Goal: Information Seeking & Learning: Learn about a topic

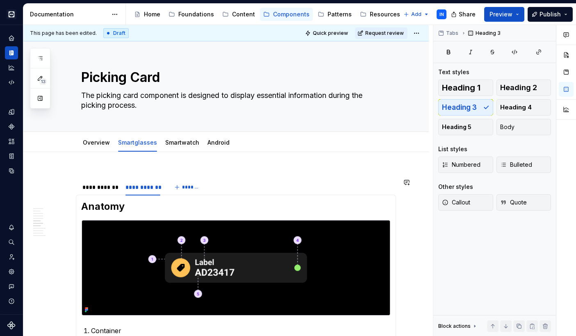
scroll to position [880, 0]
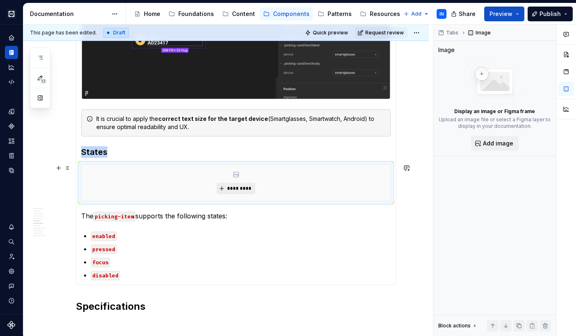
click at [231, 190] on span "*********" at bounding box center [239, 188] width 25 height 7
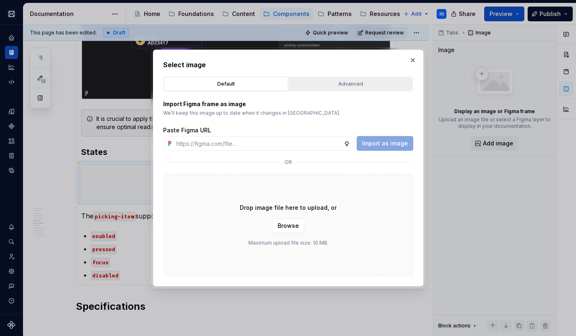
click at [354, 86] on div "Advanced" at bounding box center [351, 84] width 118 height 8
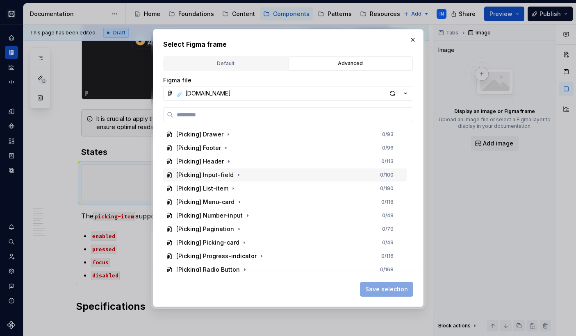
scroll to position [1519, 0]
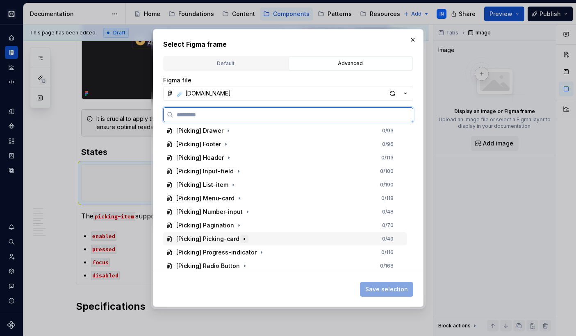
click at [241, 237] on icon "button" at bounding box center [244, 239] width 7 height 7
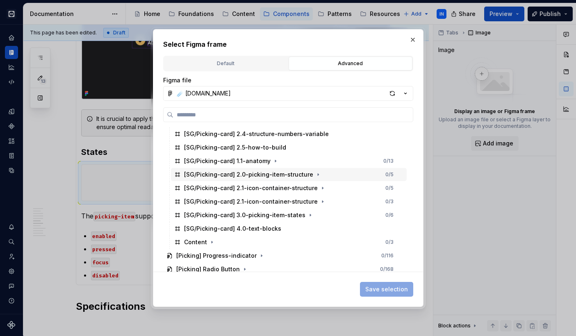
scroll to position [1679, 0]
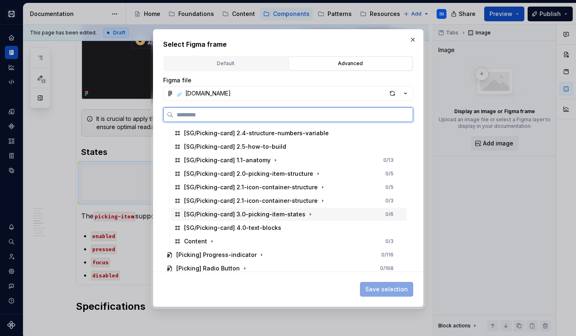
click at [323, 215] on div "[SG/Picking-card] 3.0-picking-item-states 0 / 6" at bounding box center [289, 214] width 236 height 13
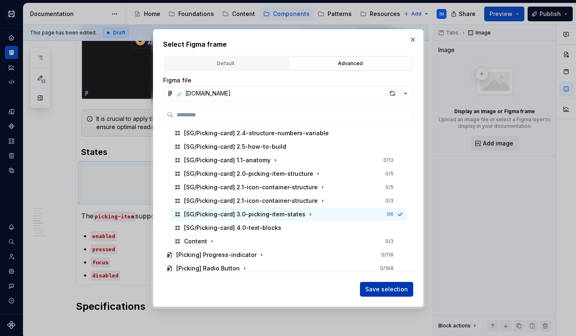
click at [373, 286] on span "Save selection" at bounding box center [387, 290] width 43 height 8
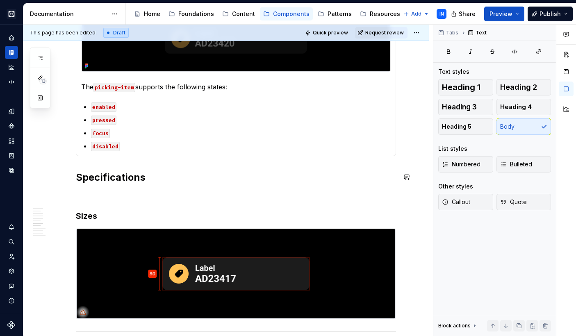
scroll to position [1161, 0]
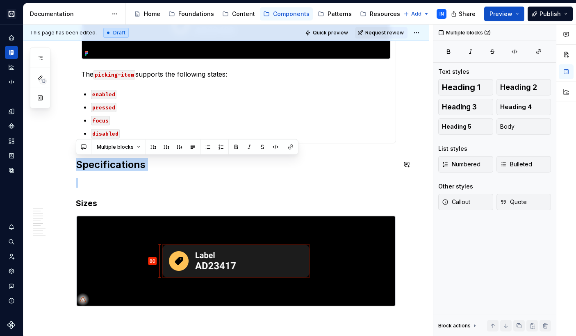
drag, startPoint x: 77, startPoint y: 163, endPoint x: 178, endPoint y: 172, distance: 102.1
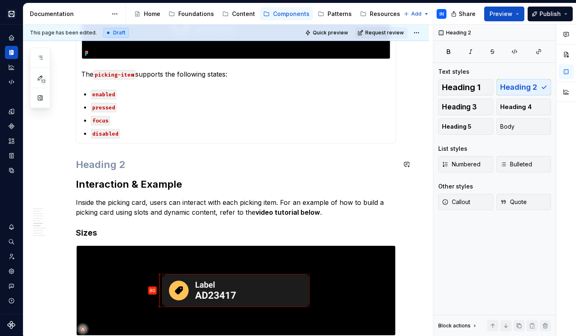
click at [77, 160] on h2 at bounding box center [236, 164] width 320 height 13
click at [68, 163] on span at bounding box center [67, 164] width 7 height 11
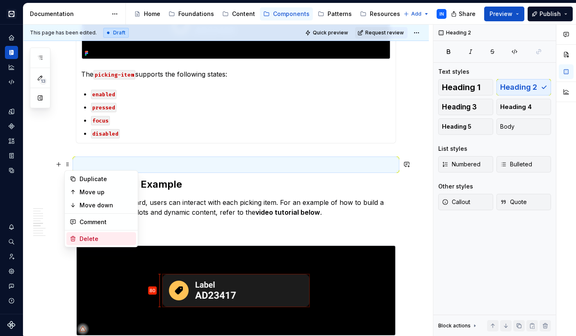
click at [84, 237] on div "Delete" at bounding box center [106, 239] width 53 height 8
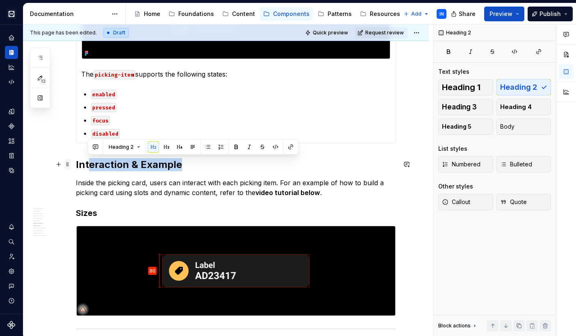
drag, startPoint x: 185, startPoint y: 165, endPoint x: 69, endPoint y: 163, distance: 116.5
click at [67, 166] on span at bounding box center [67, 164] width 7 height 11
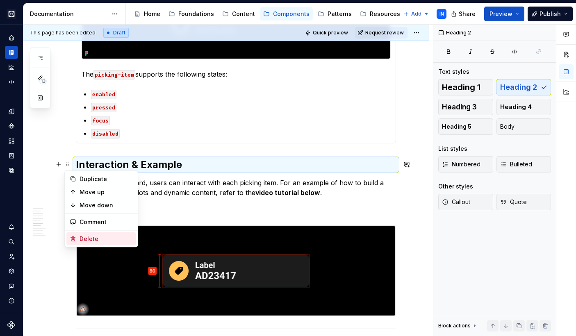
click at [95, 242] on div "Delete" at bounding box center [106, 239] width 53 height 8
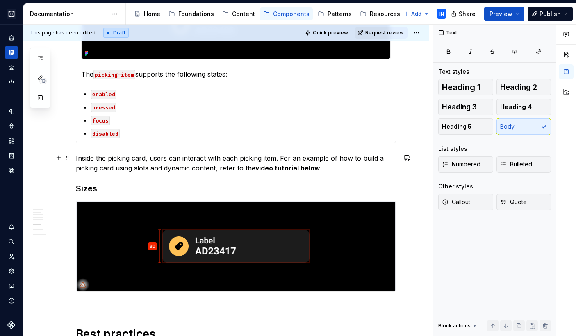
click at [329, 167] on p "Inside the picking card, users can interact with each picking item. For an exam…" at bounding box center [236, 163] width 320 height 20
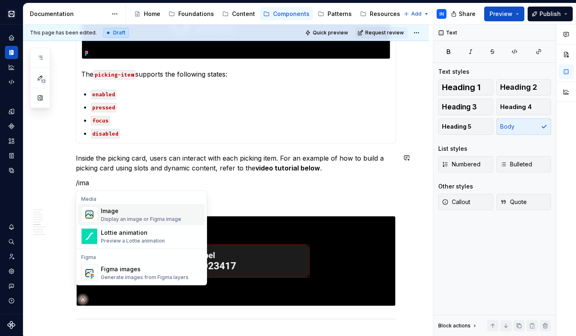
click at [178, 216] on div "Image Display an image or Figma image" at bounding box center [141, 215] width 80 height 16
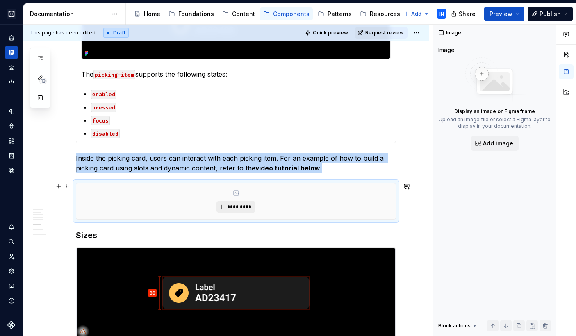
click at [224, 206] on button "*********" at bounding box center [236, 206] width 39 height 11
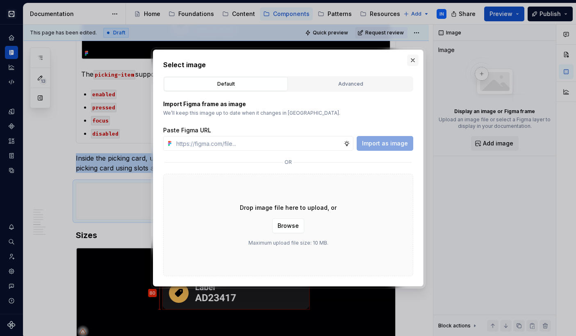
type textarea "*"
click at [413, 57] on button "button" at bounding box center [412, 60] width 11 height 11
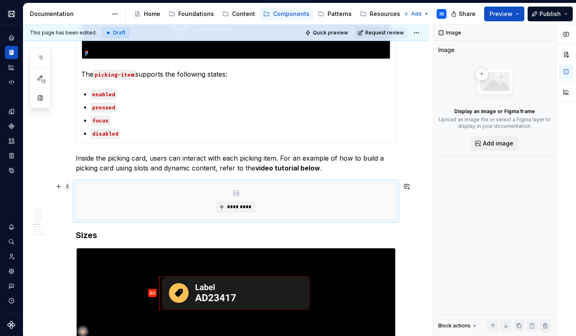
click at [67, 185] on span at bounding box center [67, 186] width 7 height 11
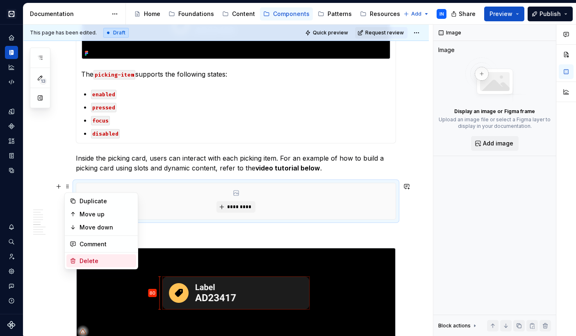
click at [99, 261] on div "Delete" at bounding box center [106, 261] width 53 height 8
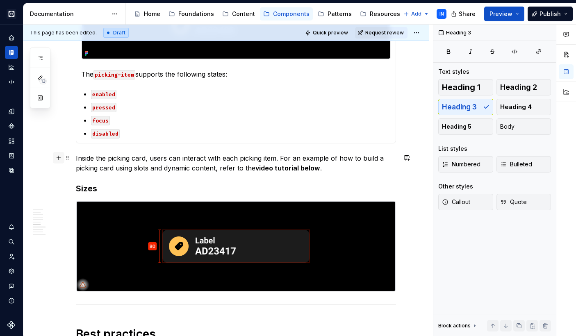
click at [57, 158] on button "button" at bounding box center [58, 157] width 11 height 11
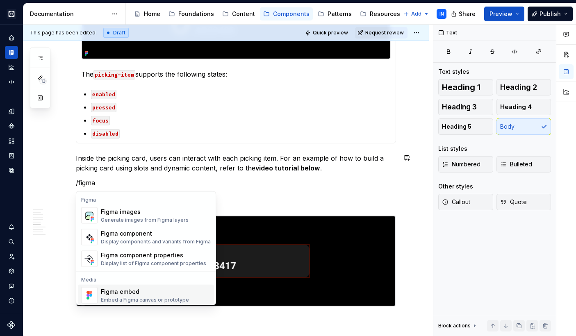
click at [116, 292] on div "Figma embed" at bounding box center [145, 292] width 88 height 8
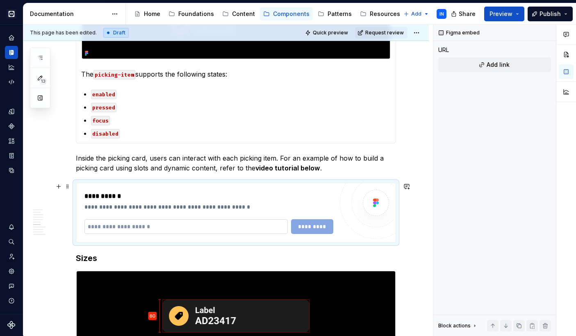
click at [156, 226] on input "text" at bounding box center [186, 226] width 203 height 15
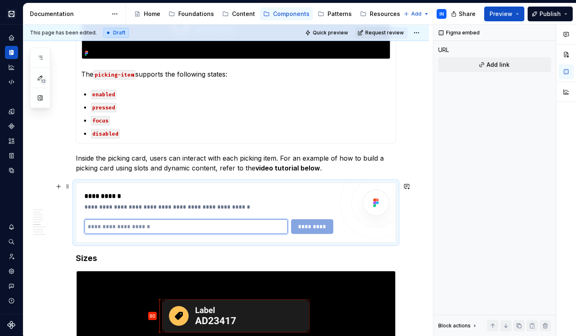
paste input "**********"
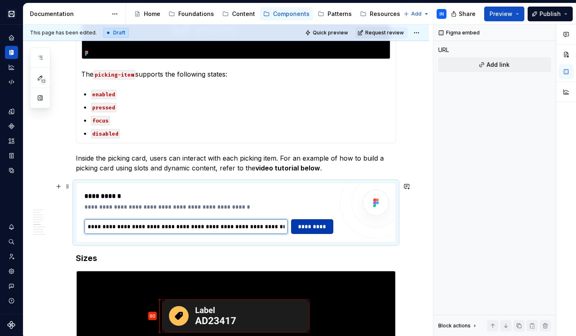
type input "**********"
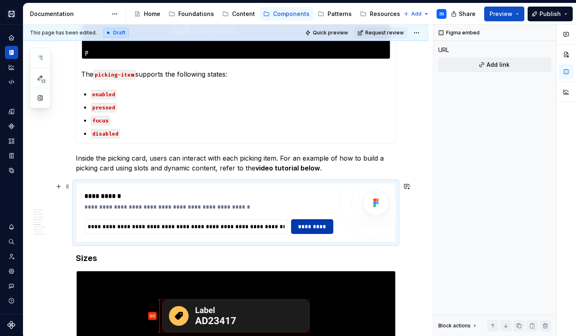
click at [302, 225] on span "*********" at bounding box center [313, 227] width 32 height 8
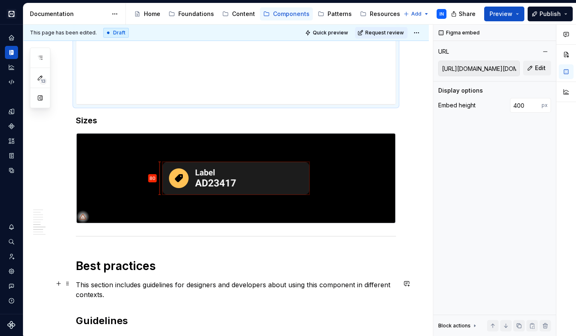
scroll to position [1415, 0]
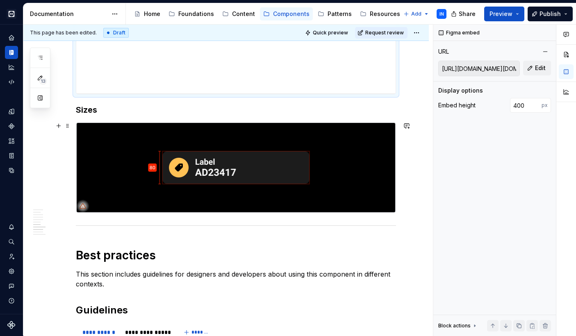
click at [230, 190] on img at bounding box center [236, 168] width 320 height 90
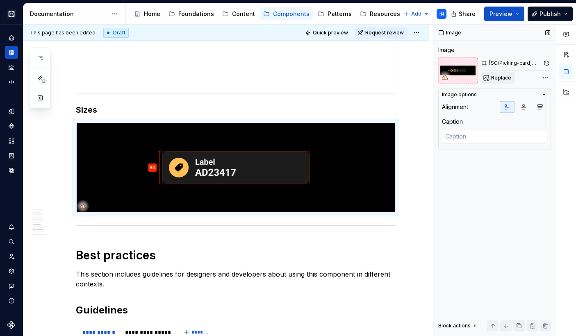
click at [505, 77] on span "Replace" at bounding box center [501, 78] width 20 height 7
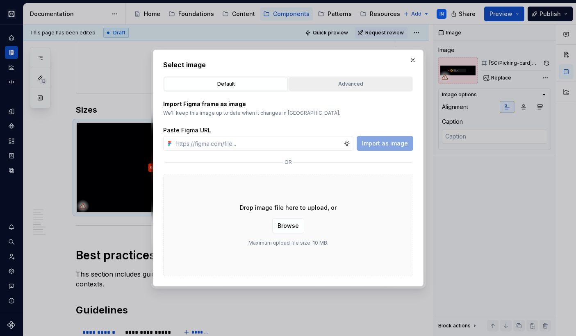
click at [377, 78] on button "Advanced" at bounding box center [351, 84] width 124 height 14
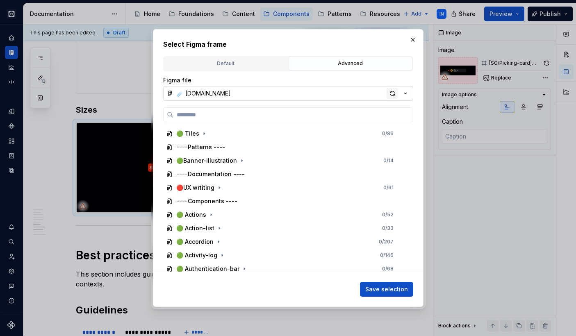
click at [391, 92] on div "button" at bounding box center [392, 93] width 11 height 11
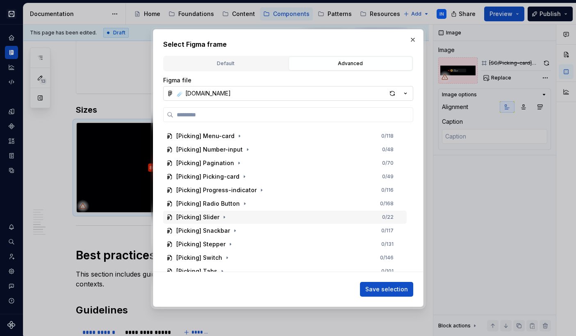
scroll to position [1568, 0]
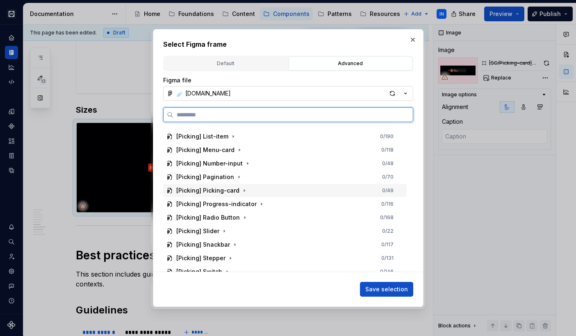
click at [249, 190] on div "[Picking] Picking-card 0 / 49" at bounding box center [285, 190] width 244 height 13
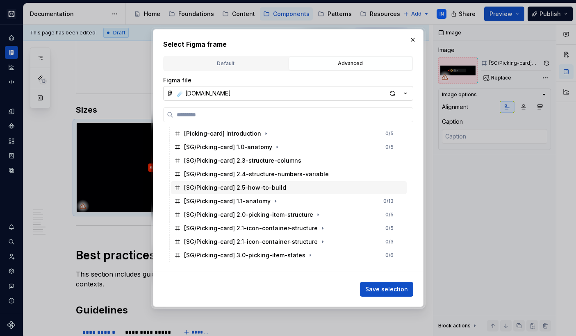
scroll to position [1615, 0]
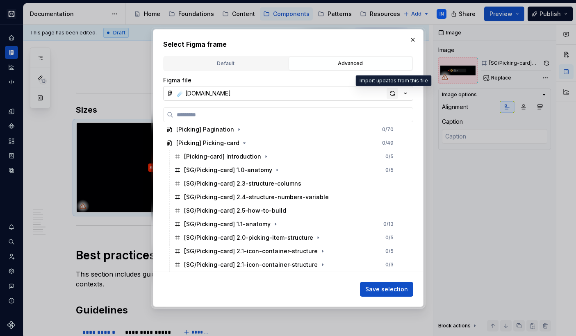
click at [393, 95] on div "button" at bounding box center [392, 93] width 11 height 11
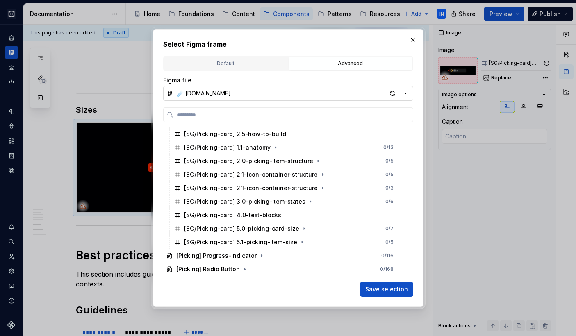
scroll to position [1684, 0]
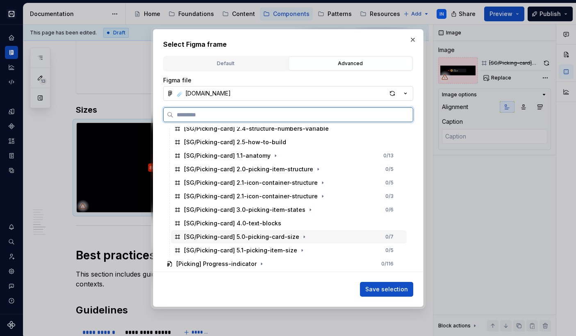
click at [327, 238] on div "[SG/Picking-card] 5.0-picking-card-size 0 / 7" at bounding box center [289, 237] width 236 height 13
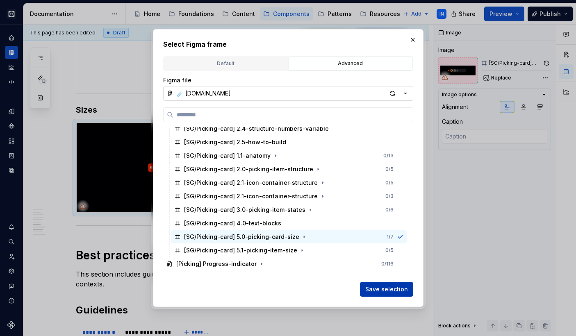
click at [375, 288] on span "Save selection" at bounding box center [387, 290] width 43 height 8
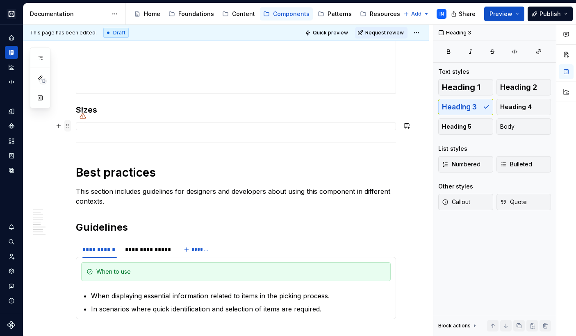
click at [68, 126] on span at bounding box center [67, 125] width 7 height 11
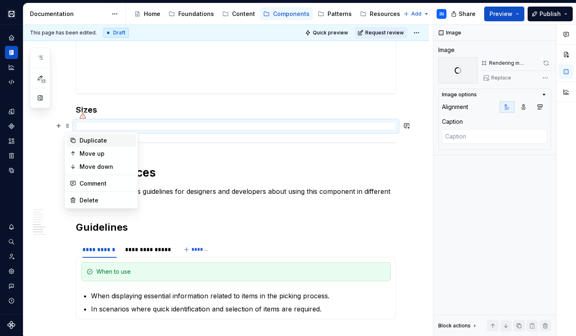
click at [77, 141] on div "Duplicate" at bounding box center [101, 140] width 70 height 13
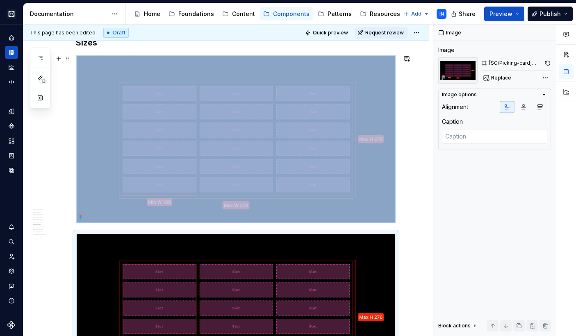
scroll to position [1504, 0]
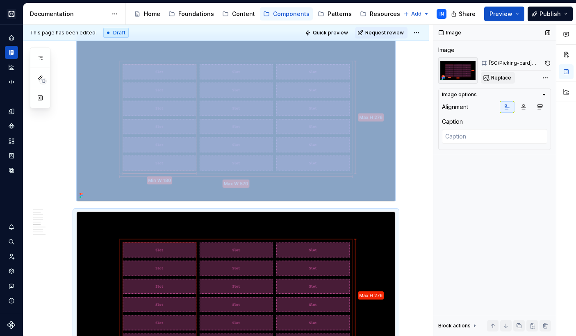
click at [498, 80] on span "Replace" at bounding box center [501, 78] width 20 height 7
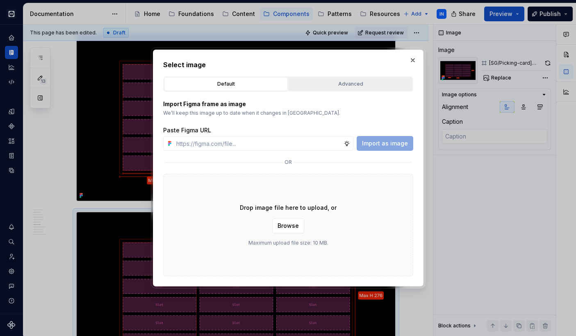
click at [336, 87] on div "Advanced" at bounding box center [351, 84] width 118 height 8
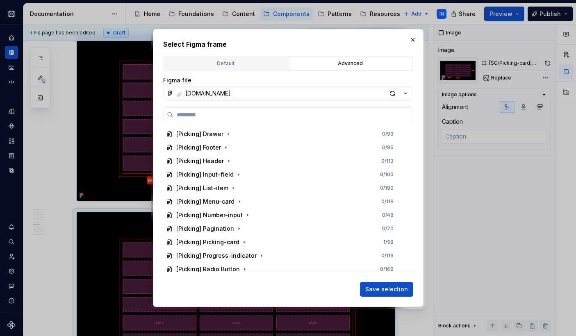
scroll to position [1513, 0]
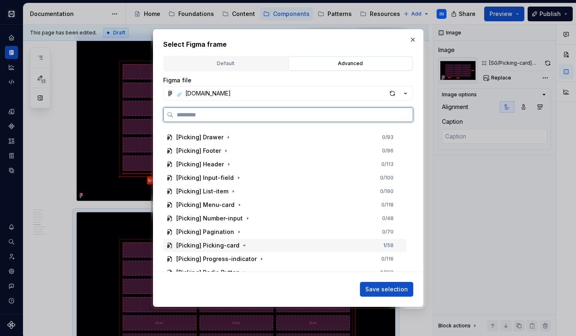
click at [248, 250] on div "[Picking] Picking-card 1 / 58" at bounding box center [285, 245] width 244 height 13
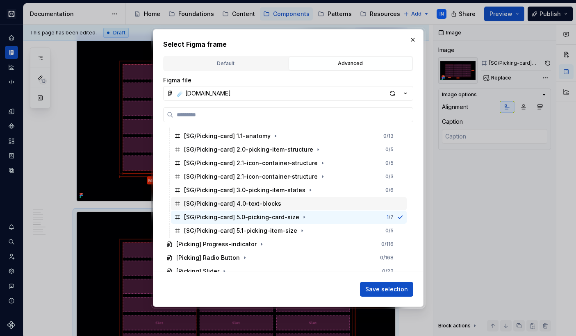
scroll to position [1708, 0]
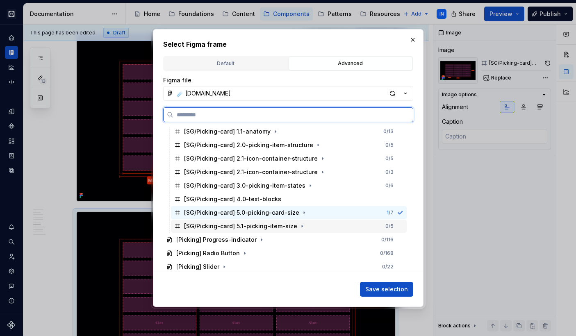
click at [280, 227] on div "[SG/Picking-card] 5.1-picking-item-size" at bounding box center [240, 226] width 113 height 8
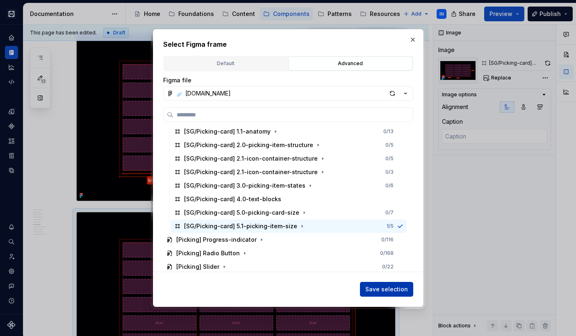
click at [377, 288] on span "Save selection" at bounding box center [387, 290] width 43 height 8
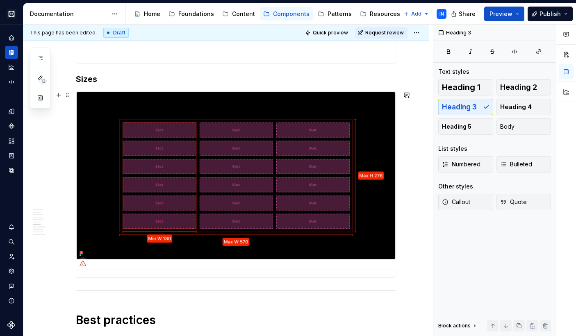
scroll to position [1445, 0]
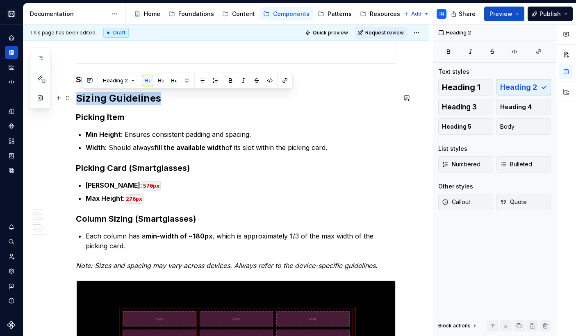
drag, startPoint x: 162, startPoint y: 97, endPoint x: 77, endPoint y: 96, distance: 85.3
click at [77, 97] on h2 "Sizing Guidelines" at bounding box center [236, 98] width 320 height 13
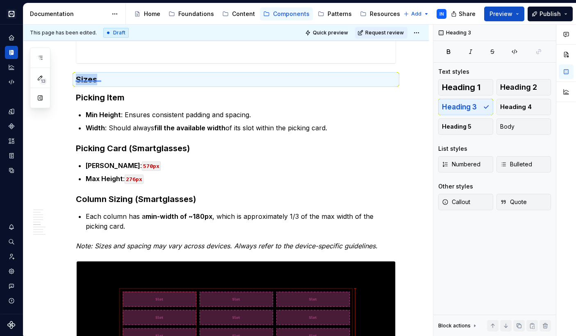
drag, startPoint x: 75, startPoint y: 80, endPoint x: 105, endPoint y: 81, distance: 29.1
click at [105, 81] on div "**********" at bounding box center [228, 181] width 410 height 312
click at [523, 89] on span "Heading 2" at bounding box center [519, 87] width 37 height 8
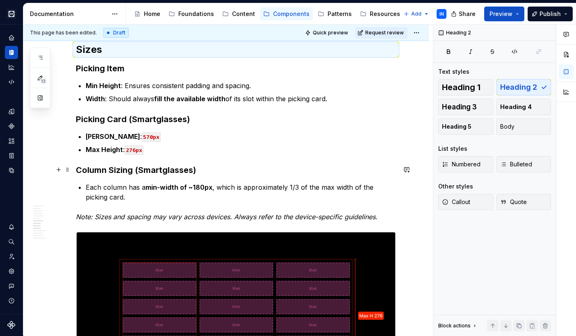
scroll to position [1485, 0]
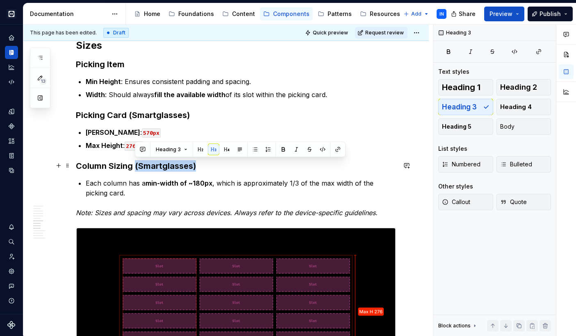
drag, startPoint x: 201, startPoint y: 166, endPoint x: 137, endPoint y: 164, distance: 63.6
click at [137, 164] on h3 "Column Sizing (Smartglasses)" at bounding box center [236, 165] width 320 height 11
click at [341, 210] on em "Note: Sizes and spacing may vary across devices. Always refer to the device-spe…" at bounding box center [227, 213] width 302 height 8
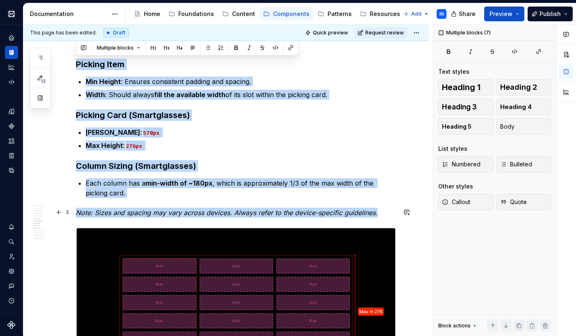
drag, startPoint x: 76, startPoint y: 61, endPoint x: 384, endPoint y: 214, distance: 343.5
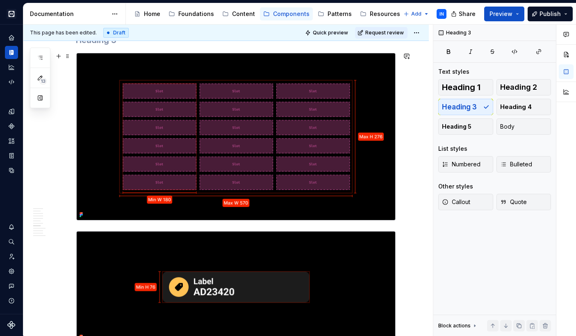
scroll to position [1506, 0]
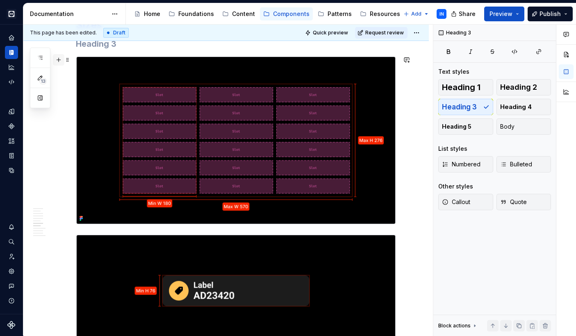
click at [58, 60] on button "button" at bounding box center [58, 59] width 11 height 11
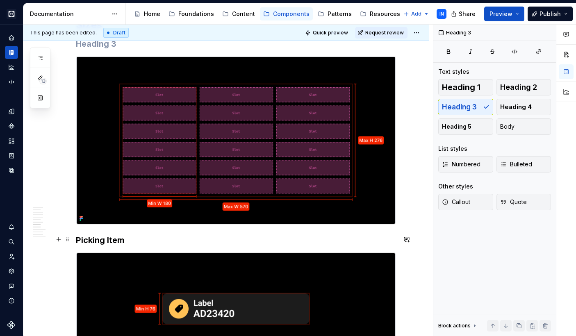
click at [121, 241] on h3 "Picking Item" at bounding box center [236, 240] width 320 height 11
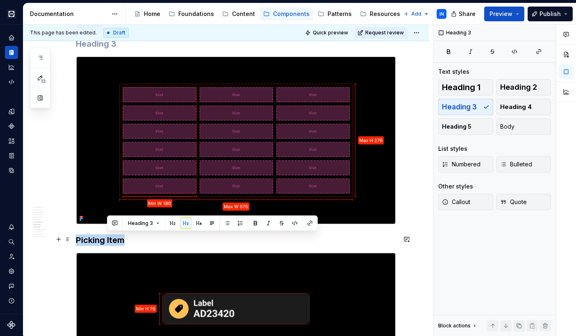
click at [121, 241] on h3 "Picking Item" at bounding box center [236, 240] width 320 height 11
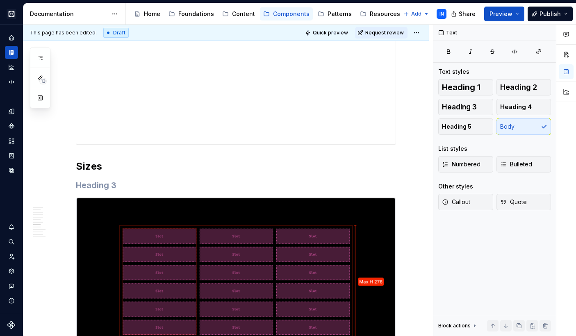
scroll to position [1392, 0]
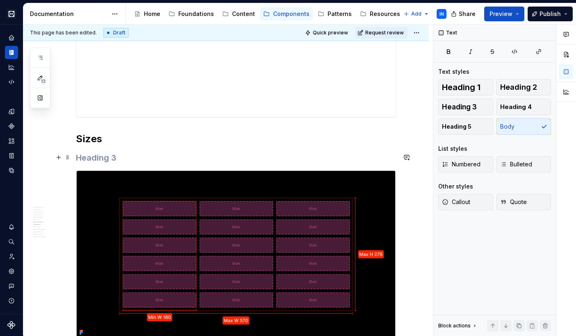
click at [112, 154] on h3 at bounding box center [236, 157] width 320 height 11
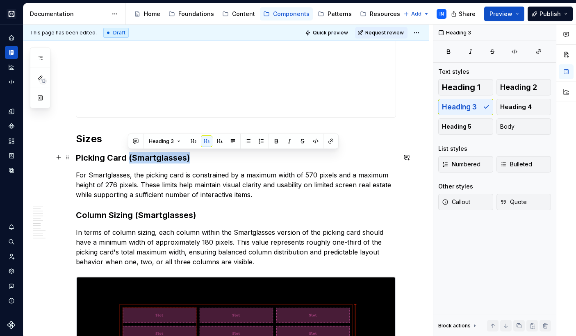
drag, startPoint x: 128, startPoint y: 155, endPoint x: 190, endPoint y: 158, distance: 62.0
click at [190, 158] on h3 "Picking Card (Smartglasses)" at bounding box center [236, 157] width 320 height 11
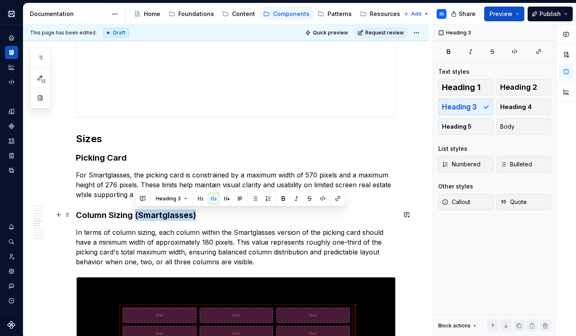
drag, startPoint x: 202, startPoint y: 214, endPoint x: 136, endPoint y: 213, distance: 66.1
click at [136, 213] on h3 "Column Sizing (Smartglasses)" at bounding box center [236, 215] width 320 height 11
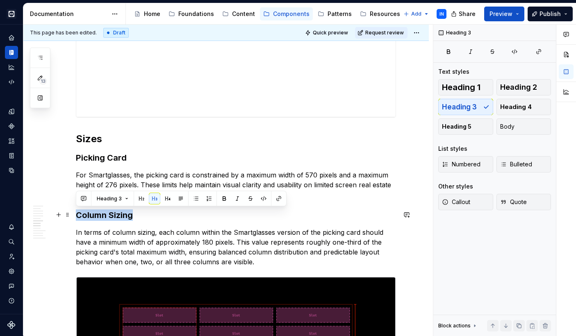
drag, startPoint x: 134, startPoint y: 215, endPoint x: 77, endPoint y: 213, distance: 57.1
click at [77, 213] on h3 "Column Sizing" at bounding box center [236, 215] width 320 height 11
click at [535, 106] on button "Heading 4" at bounding box center [524, 107] width 55 height 16
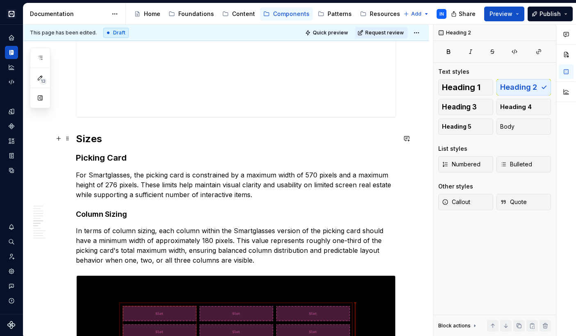
click at [170, 136] on h2 "Sizes" at bounding box center [236, 139] width 320 height 13
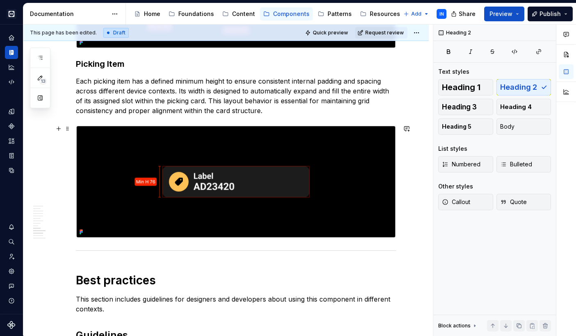
scroll to position [1789, 0]
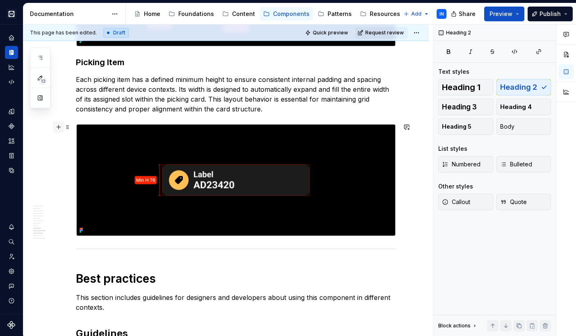
click at [58, 125] on button "button" at bounding box center [58, 126] width 11 height 11
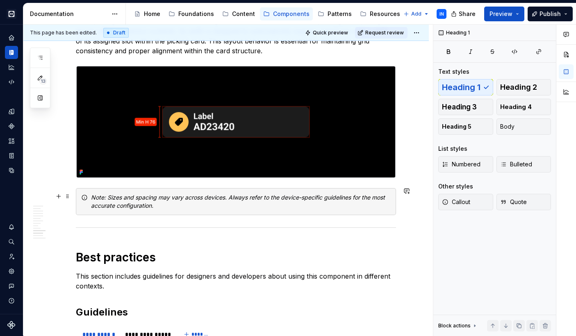
scroll to position [1850, 0]
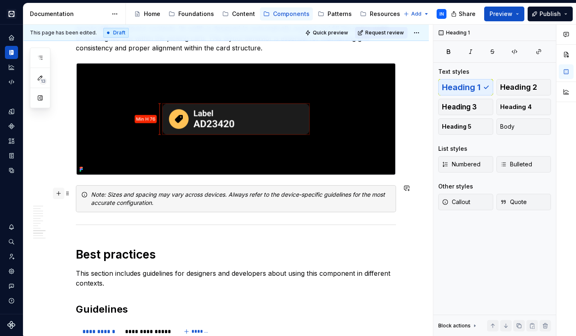
click at [58, 191] on button "button" at bounding box center [58, 193] width 11 height 11
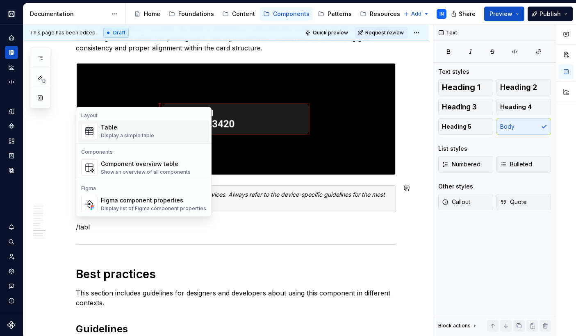
click at [127, 131] on div "Table" at bounding box center [127, 127] width 53 height 8
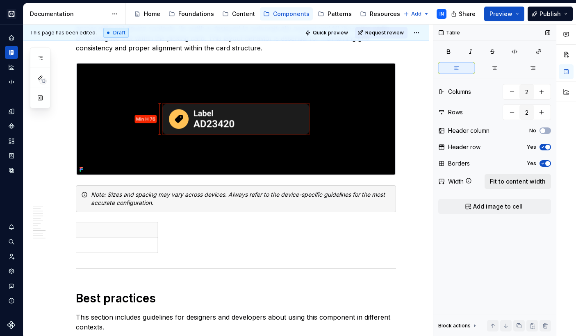
click at [500, 180] on span "Fit to content width" at bounding box center [518, 182] width 56 height 8
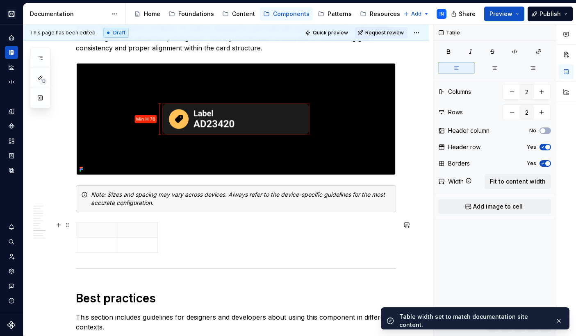
click at [196, 242] on div at bounding box center [236, 239] width 320 height 34
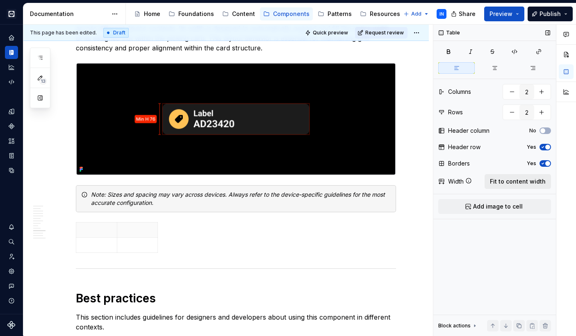
click at [526, 180] on span "Fit to content width" at bounding box center [518, 182] width 56 height 8
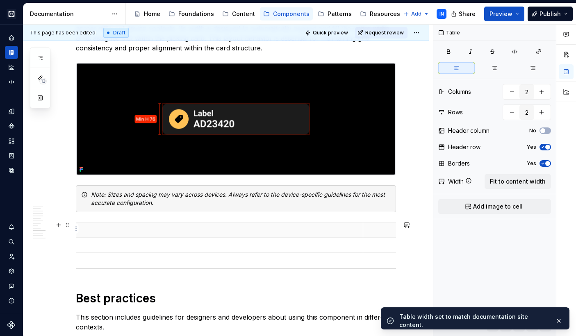
click at [379, 229] on p at bounding box center [506, 230] width 277 height 8
click at [512, 181] on span "Fit to content width" at bounding box center [518, 182] width 56 height 8
click at [237, 231] on p at bounding box center [219, 230] width 277 height 8
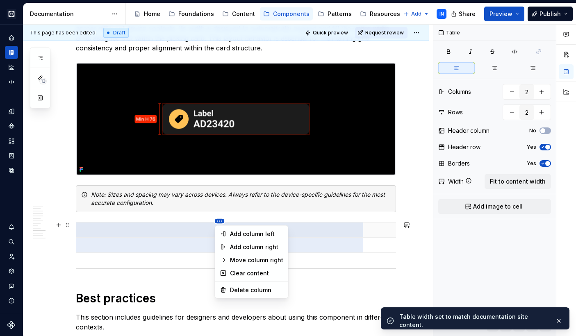
click at [221, 222] on html "Cobalt IN Design system data Documentation Accessibility guide for tree Page tr…" at bounding box center [288, 168] width 576 height 336
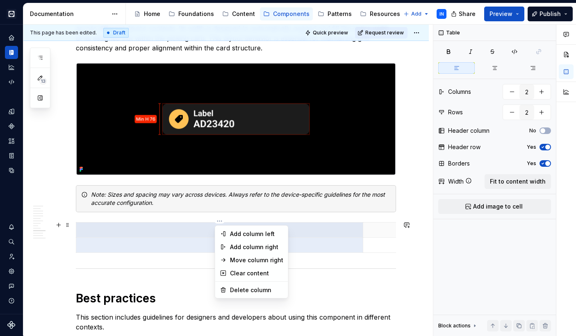
click at [179, 248] on html "Cobalt IN Design system data Documentation Accessibility guide for tree Page tr…" at bounding box center [288, 168] width 576 height 336
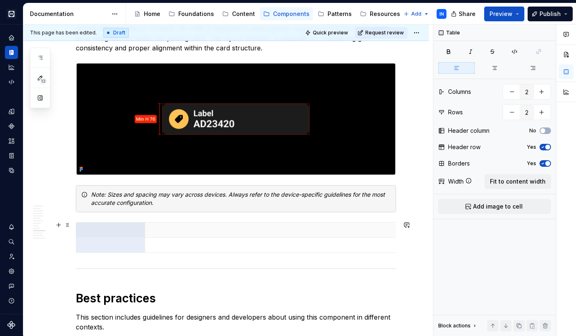
scroll to position [0, 226]
click at [68, 228] on span at bounding box center [67, 224] width 7 height 11
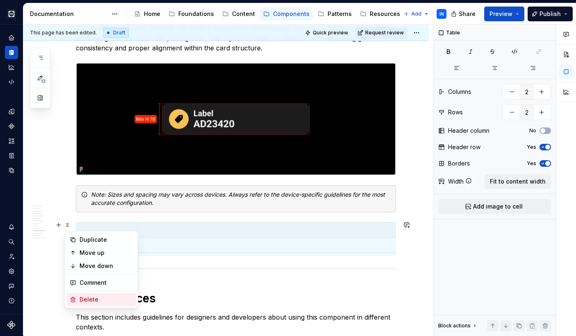
click at [82, 302] on div "Delete" at bounding box center [106, 300] width 53 height 8
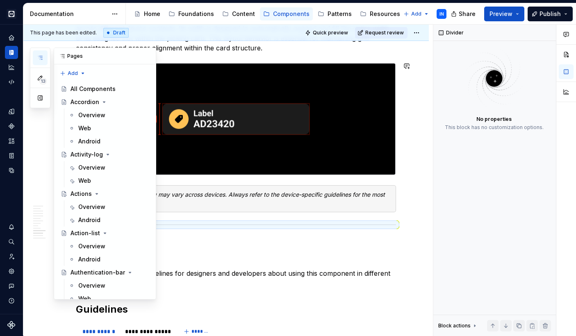
click at [39, 58] on icon "button" at bounding box center [40, 57] width 4 height 3
click at [92, 128] on div "Web" at bounding box center [113, 128] width 71 height 11
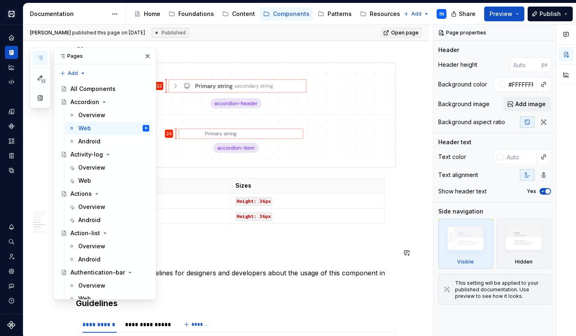
scroll to position [1632, 0]
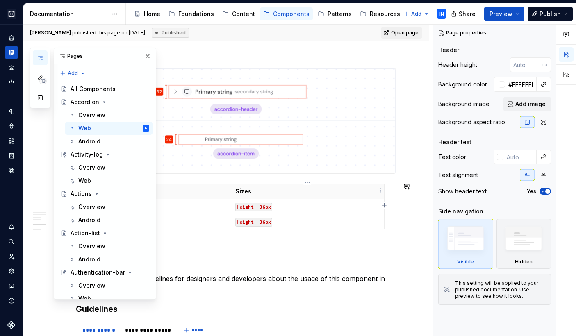
click at [280, 191] on p "Sizes" at bounding box center [307, 191] width 144 height 8
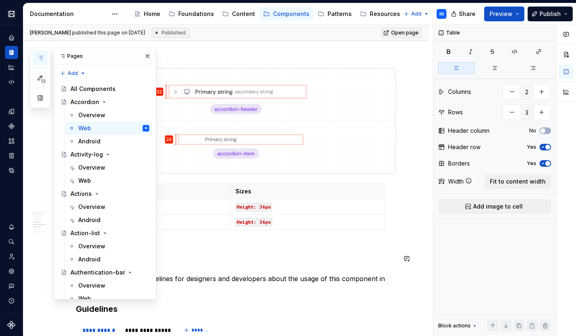
click at [265, 259] on h1 "Best practices" at bounding box center [236, 260] width 320 height 15
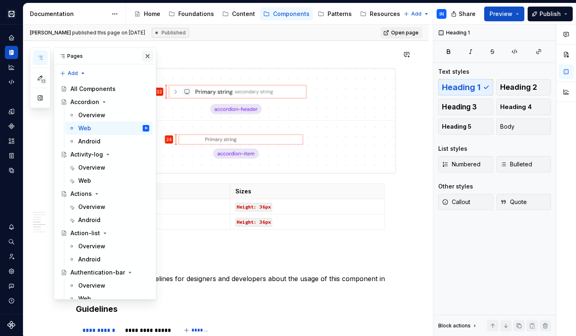
click at [143, 56] on button "button" at bounding box center [147, 55] width 11 height 11
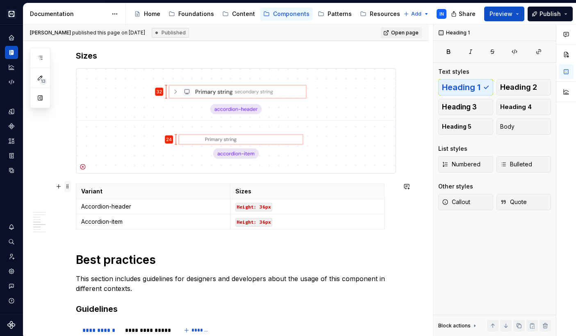
click at [69, 188] on span at bounding box center [67, 186] width 7 height 11
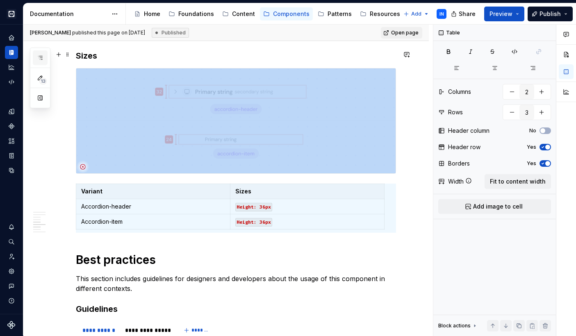
click at [41, 59] on icon "button" at bounding box center [40, 57] width 4 height 3
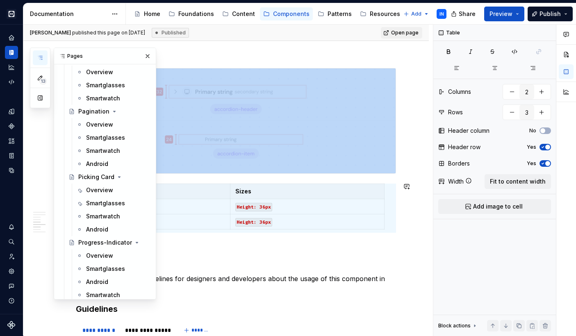
scroll to position [5018, 0]
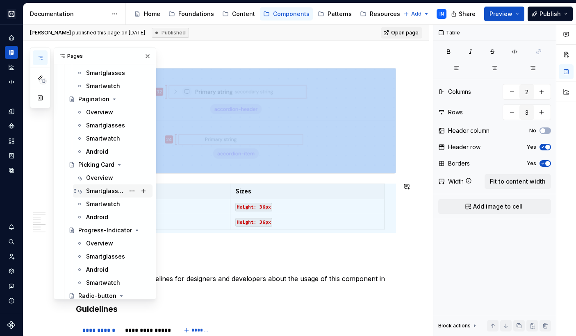
click at [102, 187] on div "Smartglasses" at bounding box center [105, 191] width 39 height 8
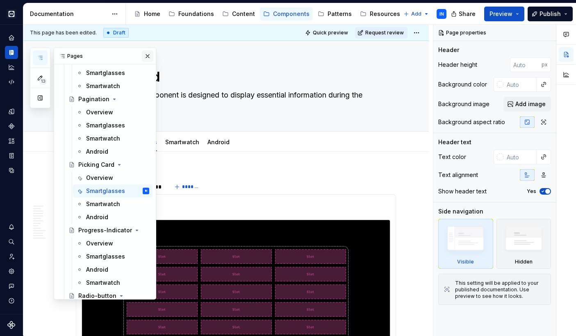
click at [142, 55] on button "button" at bounding box center [147, 55] width 11 height 11
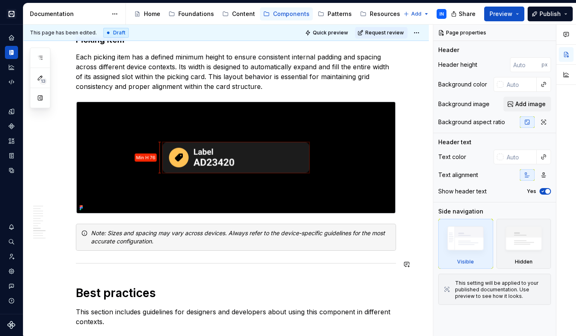
scroll to position [1452, 0]
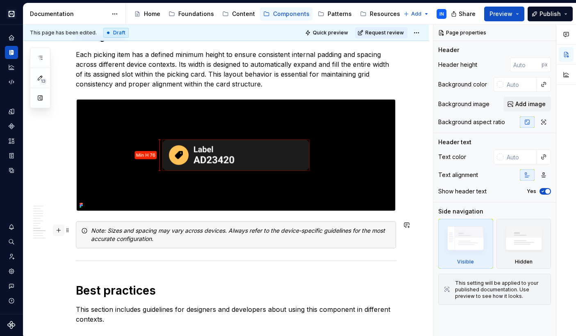
click at [58, 230] on button "button" at bounding box center [58, 230] width 11 height 11
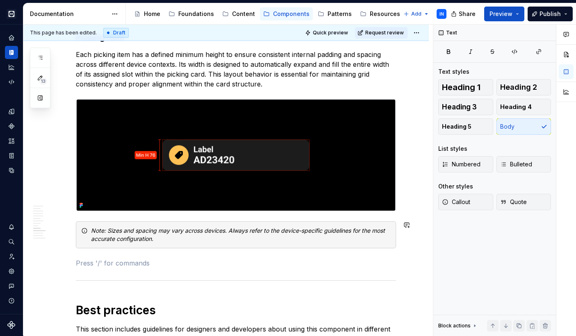
click at [93, 266] on p at bounding box center [236, 263] width 320 height 10
click at [42, 56] on icon "button" at bounding box center [40, 57] width 4 height 3
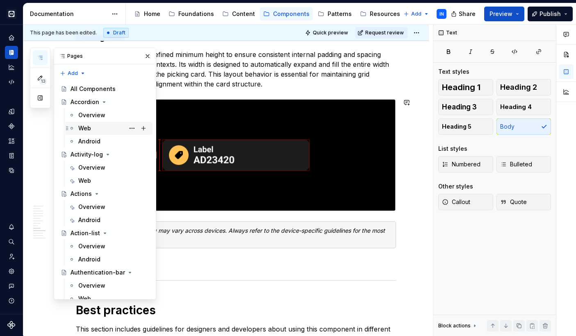
scroll to position [0, 0]
click at [95, 127] on div "Web" at bounding box center [113, 128] width 71 height 11
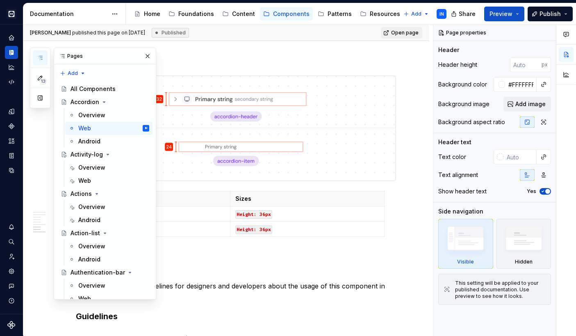
scroll to position [1548, 0]
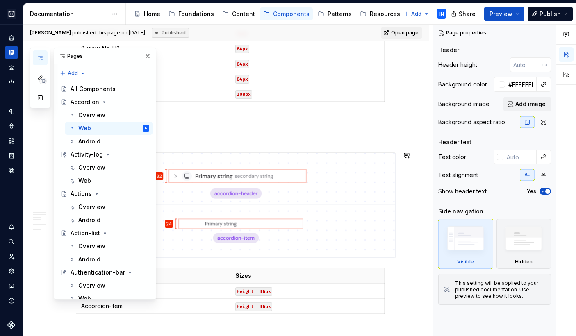
click at [181, 258] on div at bounding box center [236, 206] width 320 height 106
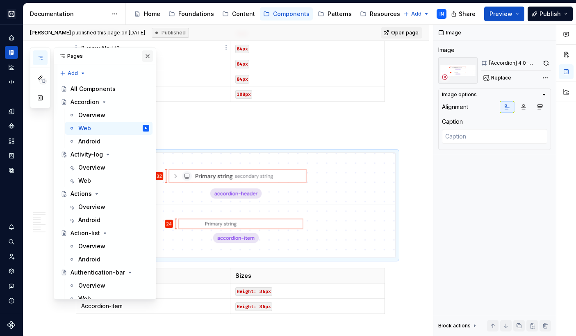
click at [143, 55] on button "button" at bounding box center [147, 55] width 11 height 11
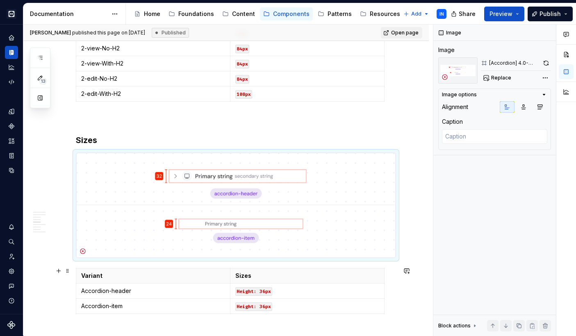
click at [96, 269] on th "Variant" at bounding box center [153, 276] width 154 height 15
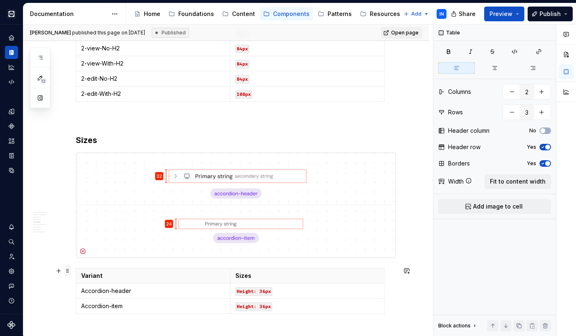
click at [70, 274] on span at bounding box center [67, 270] width 7 height 11
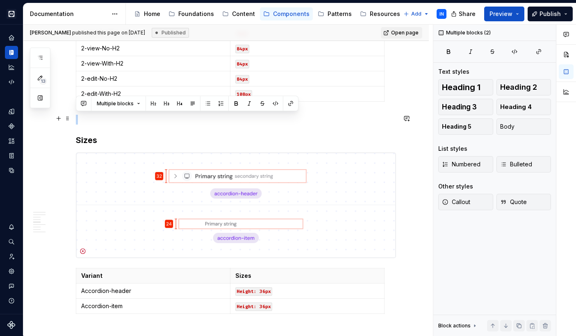
click at [89, 121] on p at bounding box center [236, 120] width 320 height 10
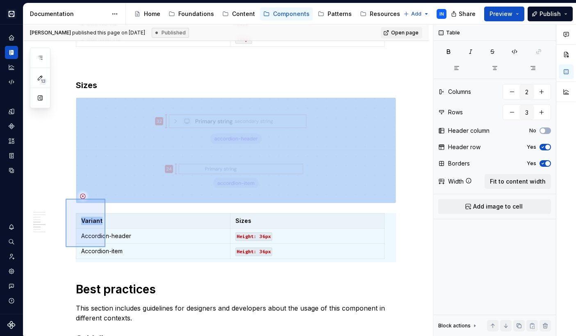
scroll to position [1623, 0]
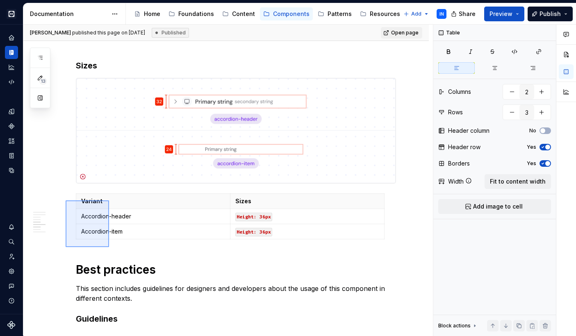
drag, startPoint x: 66, startPoint y: 261, endPoint x: 109, endPoint y: 201, distance: 74.0
click at [109, 201] on div "**********" at bounding box center [228, 181] width 410 height 312
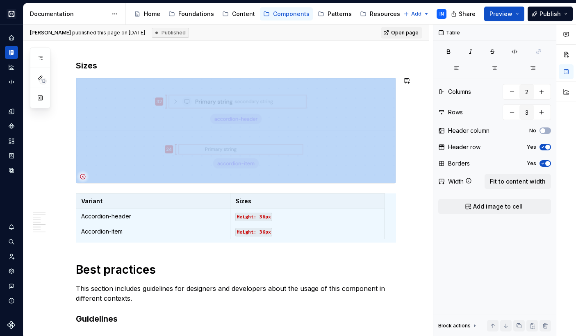
copy div
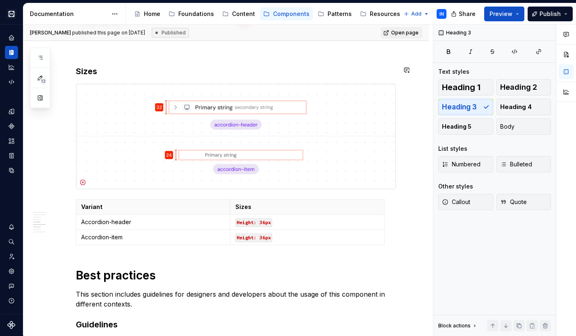
scroll to position [1607, 0]
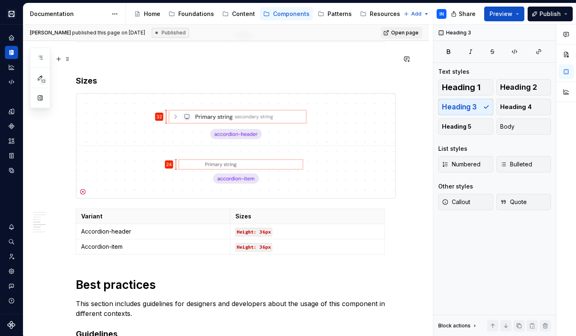
click at [80, 55] on p at bounding box center [236, 60] width 320 height 10
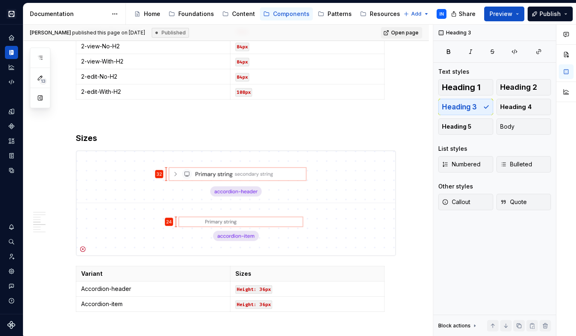
scroll to position [1541, 0]
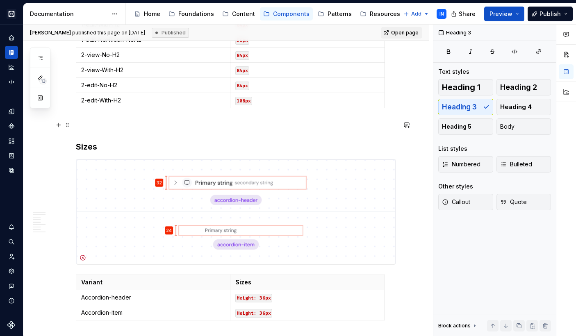
click at [69, 123] on span at bounding box center [67, 124] width 7 height 11
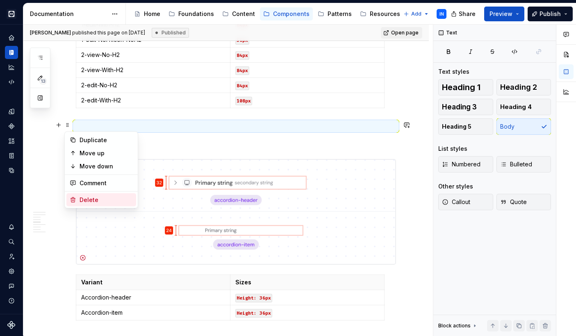
click at [80, 200] on div "Delete" at bounding box center [106, 200] width 53 height 8
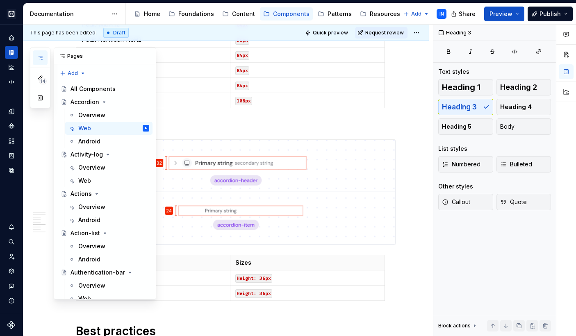
click at [43, 59] on icon "button" at bounding box center [40, 58] width 7 height 7
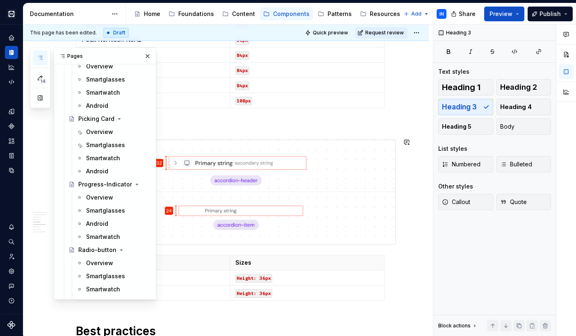
scroll to position [5060, 0]
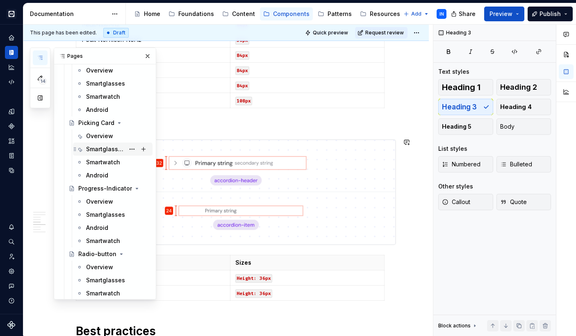
click at [96, 151] on div "Smartglasses" at bounding box center [105, 149] width 39 height 8
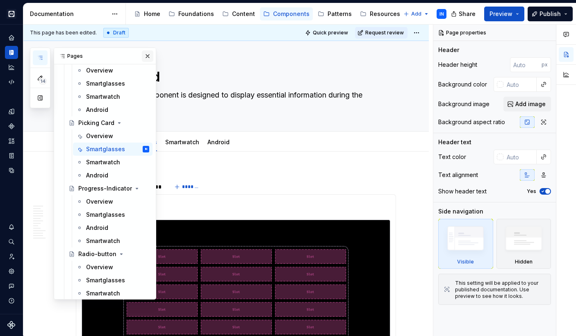
click at [142, 56] on button "button" at bounding box center [147, 55] width 11 height 11
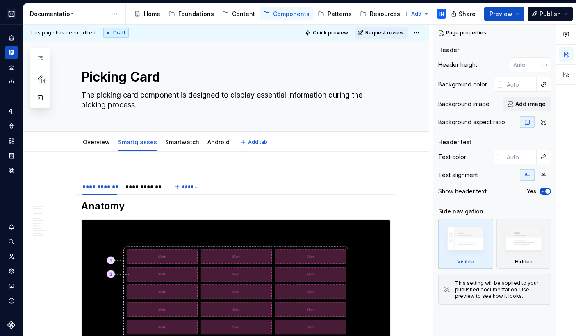
type textarea "*"
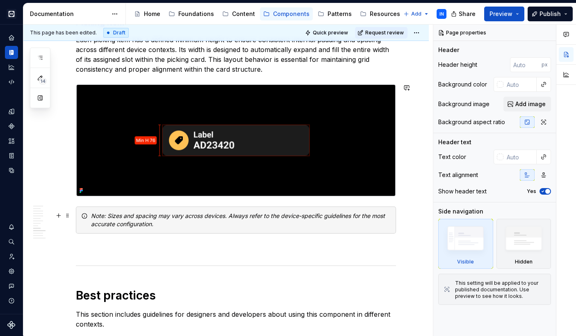
scroll to position [1490, 0]
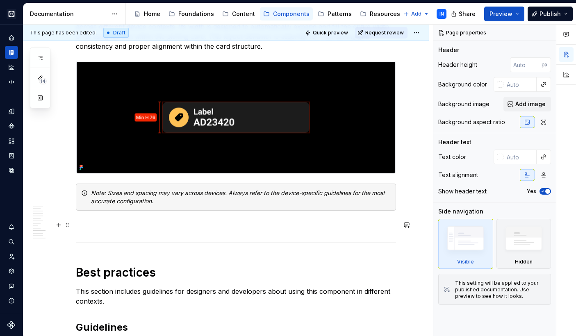
click at [84, 221] on p at bounding box center [236, 226] width 320 height 10
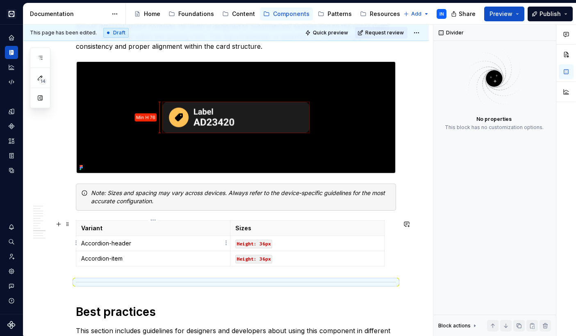
click at [119, 243] on p "Accordion-header" at bounding box center [153, 244] width 144 height 8
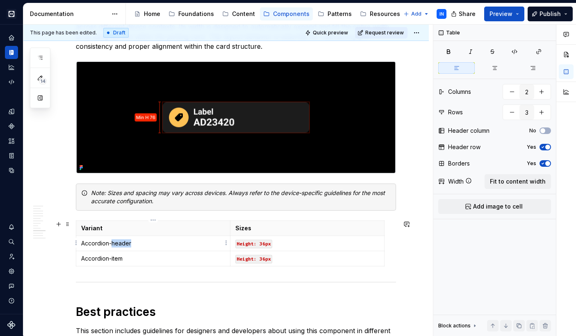
click at [119, 243] on p "Accordion-header" at bounding box center [153, 244] width 144 height 8
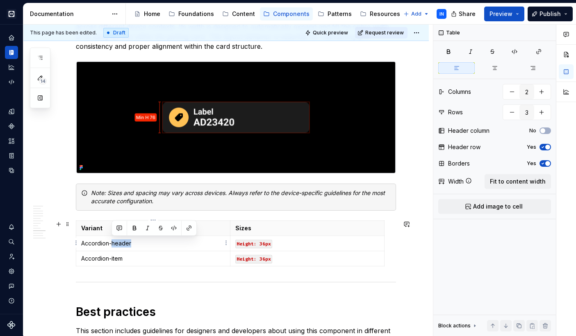
click at [119, 243] on p "Accordion-header" at bounding box center [153, 244] width 144 height 8
click at [134, 242] on p "Accordion-header" at bounding box center [153, 244] width 144 height 8
drag, startPoint x: 133, startPoint y: 244, endPoint x: 81, endPoint y: 242, distance: 51.7
click at [81, 242] on p "Accordion-header" at bounding box center [153, 244] width 144 height 8
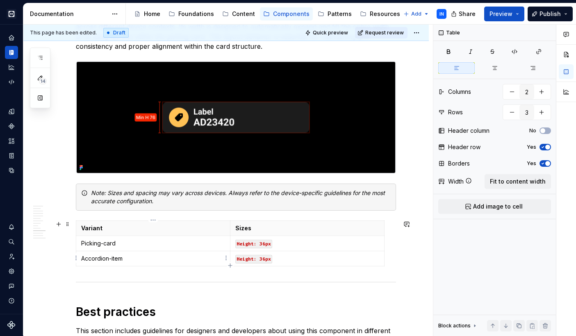
click at [98, 258] on p "Accordion-item" at bounding box center [153, 259] width 144 height 8
drag, startPoint x: 124, startPoint y: 260, endPoint x: 74, endPoint y: 258, distance: 50.5
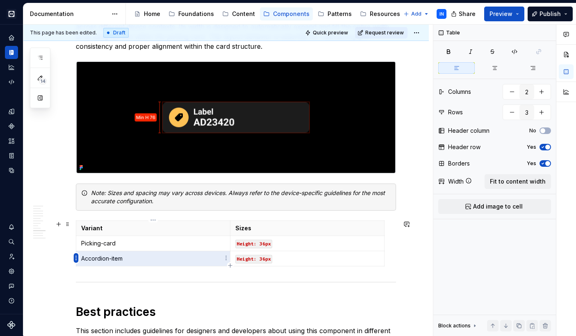
click at [74, 258] on body "Cobalt IN Design system data Documentation Accessibility guide for tree Page tr…" at bounding box center [288, 168] width 576 height 336
click at [90, 256] on p "Accordion-item" at bounding box center [153, 259] width 144 height 8
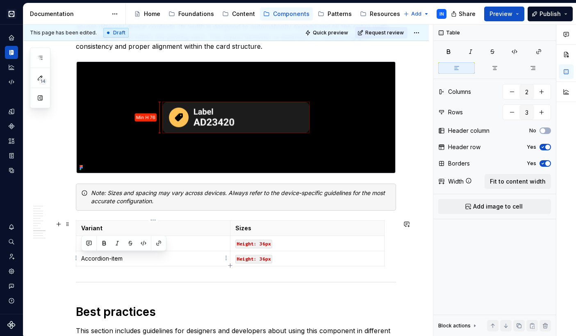
click at [90, 256] on p "Accordion-item" at bounding box center [153, 259] width 144 height 8
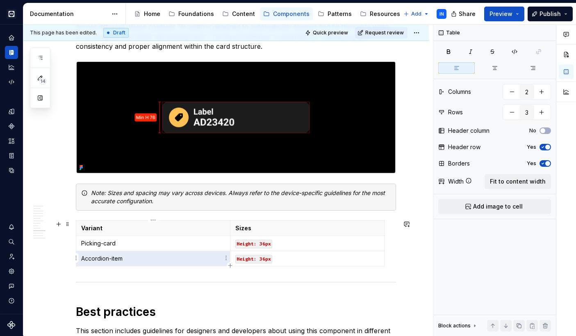
click at [119, 258] on p "Accordion-item" at bounding box center [153, 259] width 144 height 8
drag, startPoint x: 125, startPoint y: 258, endPoint x: 83, endPoint y: 258, distance: 41.8
click at [83, 258] on p "Accordion-item" at bounding box center [153, 259] width 144 height 8
click at [237, 258] on code "Height: 36px" at bounding box center [253, 259] width 37 height 9
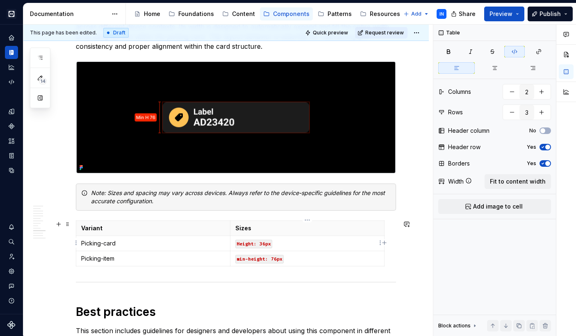
click at [239, 242] on code "Height: 36px" at bounding box center [253, 244] width 37 height 9
drag, startPoint x: 281, startPoint y: 244, endPoint x: 236, endPoint y: 244, distance: 45.5
click at [236, 244] on code "max-height: 36px" at bounding box center [259, 244] width 48 height 9
copy code "max-height: 36px"
click at [289, 247] on p "max-height: 36px" at bounding box center [307, 244] width 144 height 8
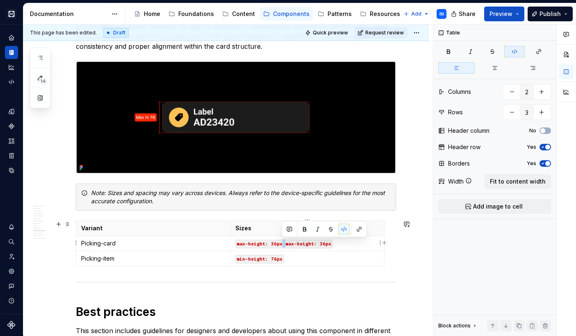
click at [283, 243] on code "max-height: 36px max-height: 36px" at bounding box center [283, 244] width 97 height 9
click at [343, 227] on button "button" at bounding box center [343, 229] width 11 height 11
click at [259, 242] on code "max-height: 36px" at bounding box center [259, 244] width 48 height 9
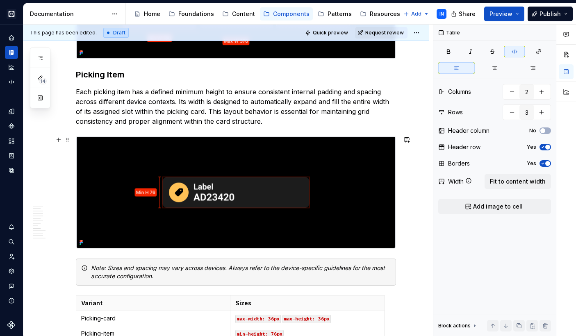
scroll to position [1417, 0]
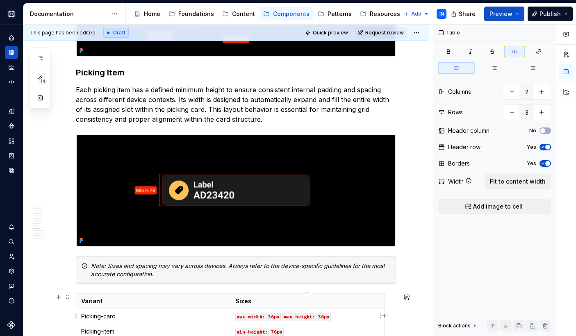
click at [320, 316] on code "max-height: 36px" at bounding box center [307, 317] width 48 height 9
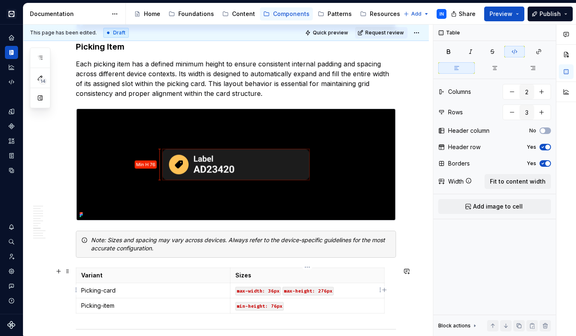
click at [272, 290] on code "max-width: 36px" at bounding box center [258, 291] width 46 height 9
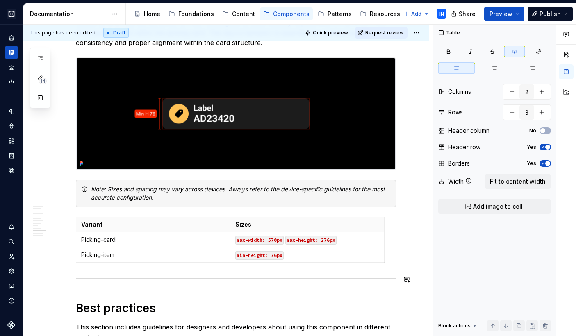
scroll to position [1495, 0]
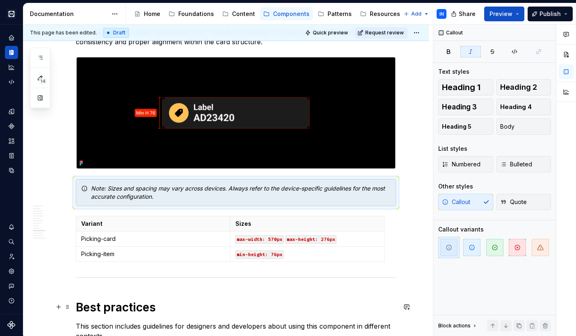
click at [206, 300] on h1 "Best practices" at bounding box center [236, 307] width 320 height 15
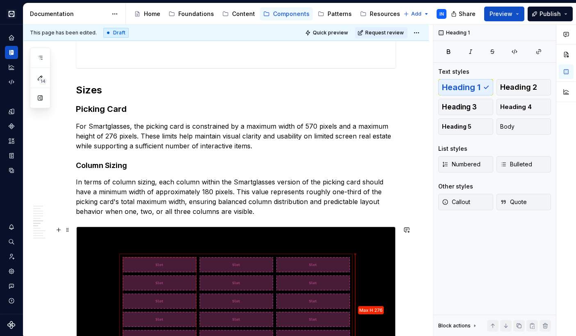
scroll to position [1084, 0]
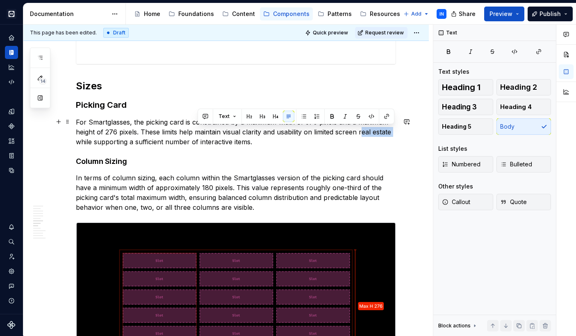
drag, startPoint x: 361, startPoint y: 131, endPoint x: 395, endPoint y: 132, distance: 34.1
click at [395, 132] on p "For Smartglasses, the picking card is constrained by a maximum width of 570 pix…" at bounding box center [236, 132] width 320 height 30
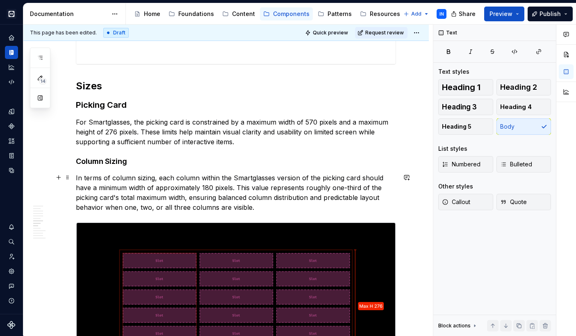
click at [256, 208] on p "In terms of column sizing, each column within the Smartglasses version of the p…" at bounding box center [236, 192] width 320 height 39
click at [311, 187] on p "In terms of column sizing, each column within the Smartglasses version of the p…" at bounding box center [236, 192] width 320 height 39
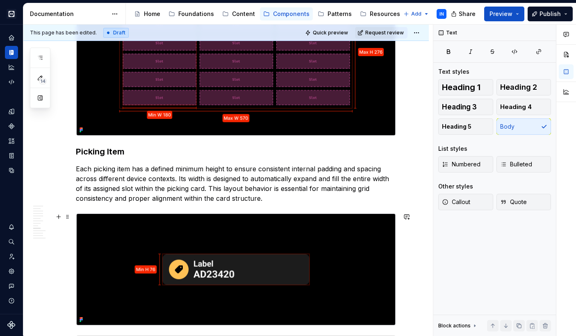
scroll to position [1340, 0]
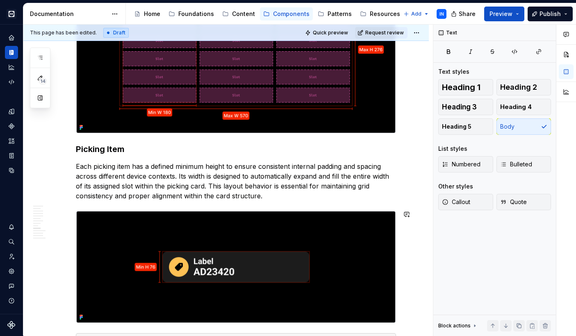
click at [279, 201] on p "Each picking item has a defined minimum height to ensure consistent internal pa…" at bounding box center [236, 181] width 320 height 39
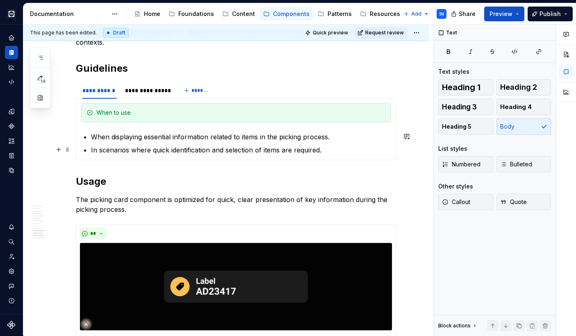
scroll to position [1790, 0]
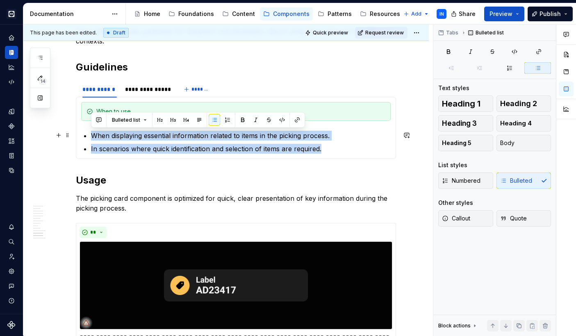
drag, startPoint x: 325, startPoint y: 149, endPoint x: 91, endPoint y: 133, distance: 234.8
click at [91, 133] on ul "When displaying essential information related to items in the picking process. …" at bounding box center [241, 142] width 300 height 23
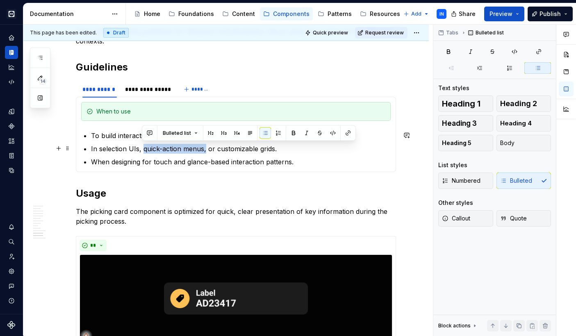
drag, startPoint x: 206, startPoint y: 149, endPoint x: 144, endPoint y: 148, distance: 62.4
click at [144, 148] on p "In selection UIs, quick-action menus, or customizable grids." at bounding box center [241, 149] width 300 height 10
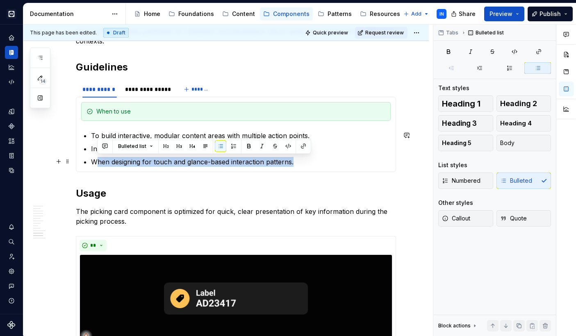
drag, startPoint x: 295, startPoint y: 162, endPoint x: 94, endPoint y: 162, distance: 200.2
click at [94, 162] on p "When designing for touch and glance-based interaction patterns." at bounding box center [241, 162] width 300 height 10
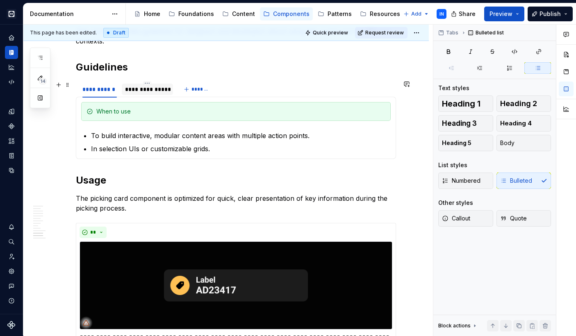
click at [133, 89] on div "**********" at bounding box center [147, 89] width 45 height 8
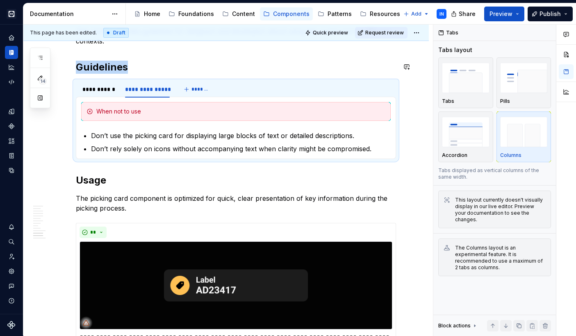
type textarea "*"
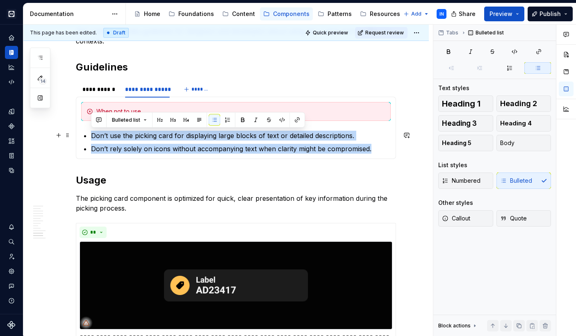
drag, startPoint x: 373, startPoint y: 150, endPoint x: 91, endPoint y: 138, distance: 282.1
click at [91, 138] on ul "Don’t use the picking card for displaying large blocks of text or detailed desc…" at bounding box center [241, 142] width 300 height 23
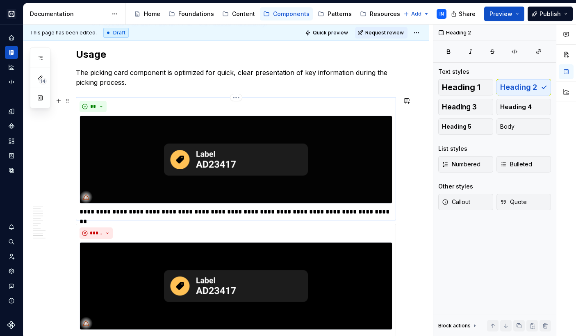
scroll to position [1936, 0]
